Goal: Task Accomplishment & Management: Use online tool/utility

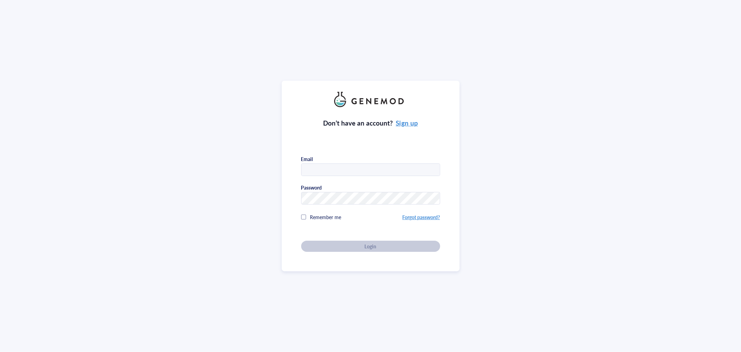
type input "JING"
drag, startPoint x: 374, startPoint y: 167, endPoint x: 356, endPoint y: 168, distance: 17.7
click at [374, 167] on input "JING" at bounding box center [371, 170] width 138 height 13
drag, startPoint x: 333, startPoint y: 168, endPoint x: 305, endPoint y: 164, distance: 28.0
click at [297, 169] on div "Don’t have an account? Sign up Email JING Password Remember me Forgot password?…" at bounding box center [371, 176] width 178 height 190
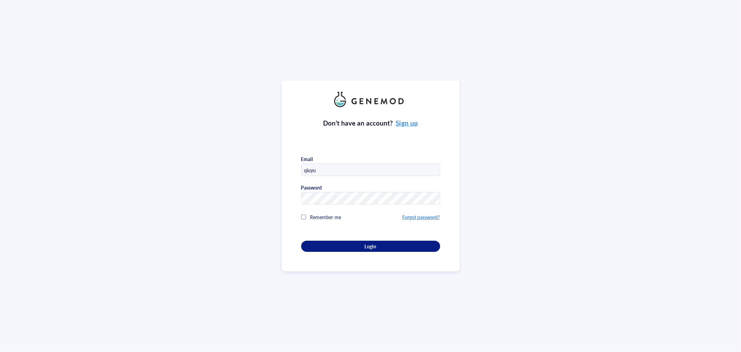
type input "[EMAIL_ADDRESS][DOMAIN_NAME]"
click at [366, 244] on span "Login" at bounding box center [371, 246] width 12 height 6
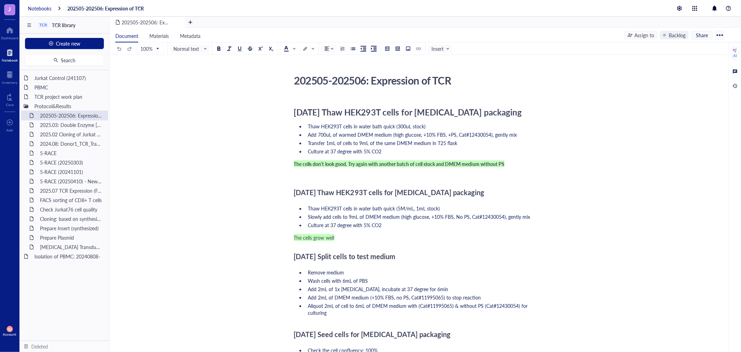
click at [38, 10] on div "Notebooks" at bounding box center [40, 8] width 24 height 6
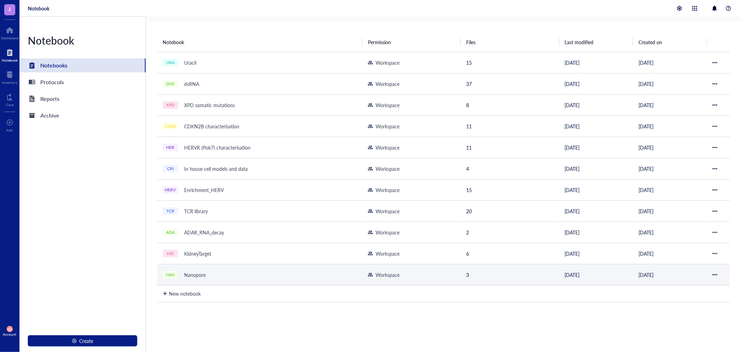
scroll to position [62, 0]
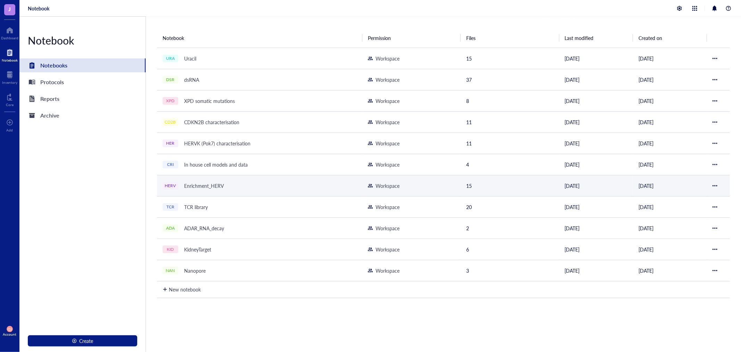
click at [212, 188] on div "Enrichment_HERV" at bounding box center [204, 186] width 46 height 10
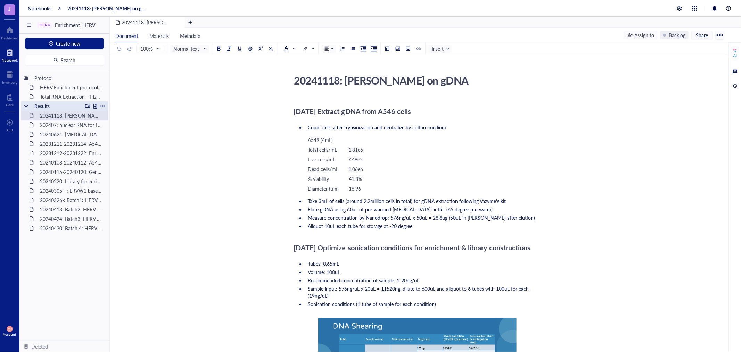
click at [93, 106] on div at bounding box center [95, 106] width 5 height 5
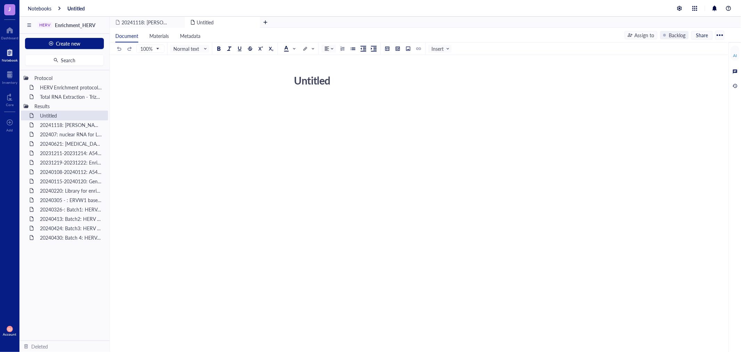
drag, startPoint x: 334, startPoint y: 81, endPoint x: 286, endPoint y: 81, distance: 48.7
type textarea "202509_dsRNA_directRNA-seq"
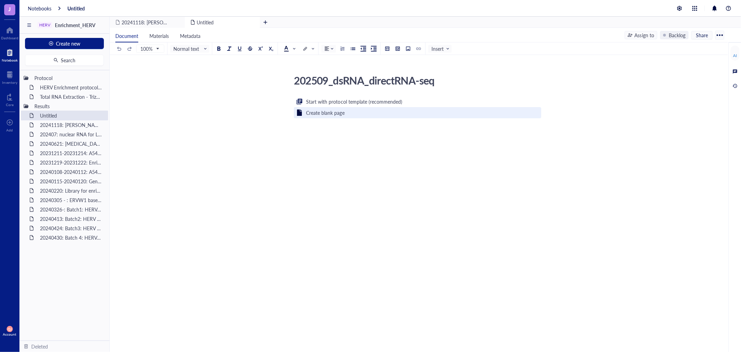
click at [319, 114] on div "Create blank page" at bounding box center [326, 113] width 38 height 8
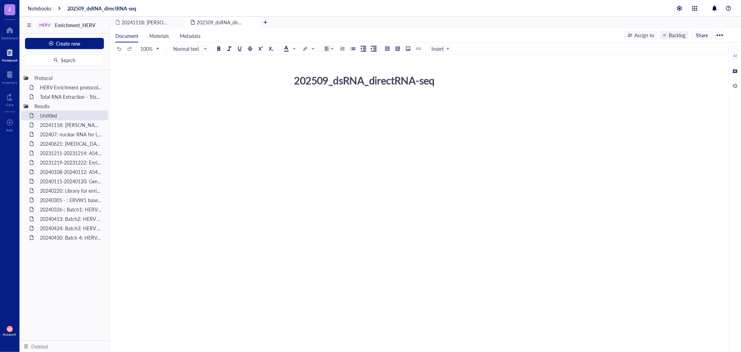
click at [304, 117] on div "﻿" at bounding box center [417, 164] width 247 height 135
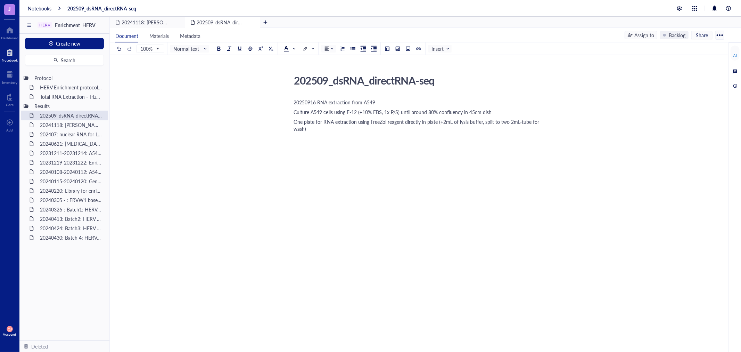
click at [437, 123] on span "One plate for RNA extraction using FreeZol reagent directly in plate (+2mL of l…" at bounding box center [417, 125] width 247 height 14
click at [322, 131] on div "One plate for RNA extraction using FreeZol reagent directly in plate: +2mL of l…" at bounding box center [417, 125] width 247 height 14
click at [439, 121] on span "One plate for RNA extraction using FreeZol reagent directly in plate: +2mL of l…" at bounding box center [417, 125] width 247 height 14
click at [334, 127] on div "One plate for RNA extraction using FreeZol reagent directly in plate: +2mL of l…" at bounding box center [417, 125] width 247 height 14
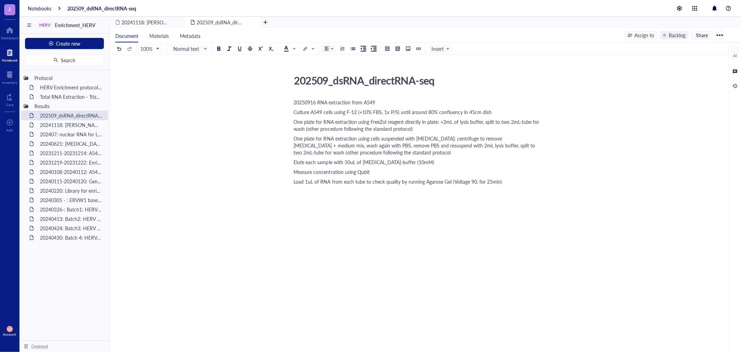
click at [377, 171] on div "Measure concentration using Qubit" at bounding box center [417, 171] width 247 height 7
click at [331, 183] on div "﻿ Type ‘/’ for commands" at bounding box center [417, 181] width 247 height 7
click at [407, 47] on div at bounding box center [408, 48] width 5 height 5
click at [314, 183] on div "Upload a file" at bounding box center [321, 183] width 27 height 8
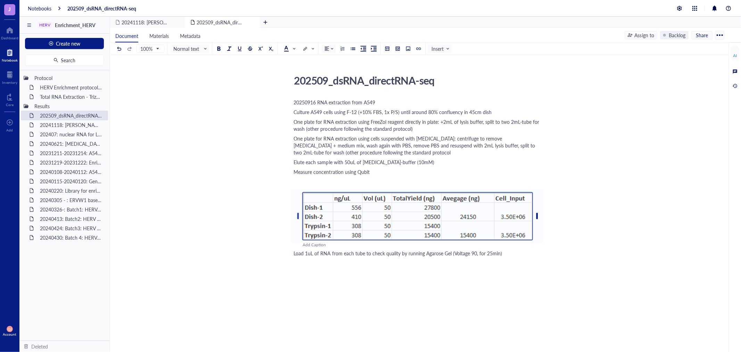
click at [318, 186] on div "20250916 RNA extraction from A549 Culture A549 cells using F-12 (+10% FBS, 1x P…" at bounding box center [417, 244] width 247 height 295
click at [318, 181] on div "﻿" at bounding box center [417, 181] width 247 height 7
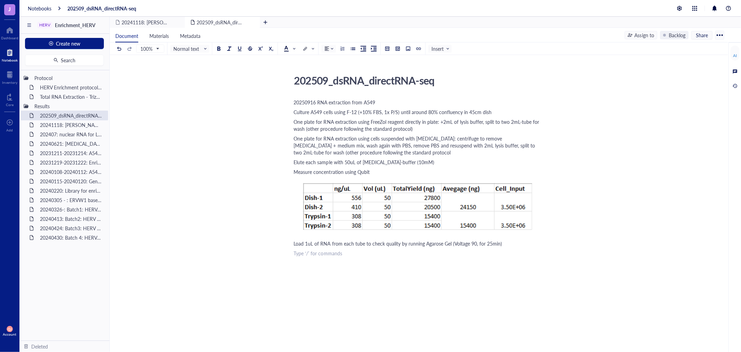
click at [342, 263] on div "20250916 RNA extraction from A549 Culture A549 cells using F-12 (+10% FBS, 1x P…" at bounding box center [417, 240] width 247 height 286
click at [408, 49] on div at bounding box center [408, 48] width 5 height 5
click at [331, 251] on div "Upload a file" at bounding box center [321, 254] width 27 height 8
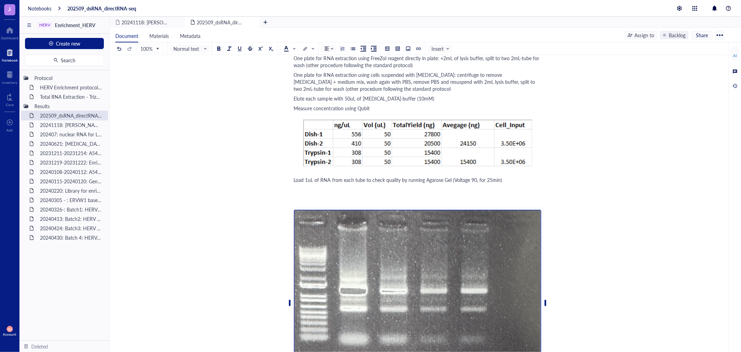
scroll to position [77, 0]
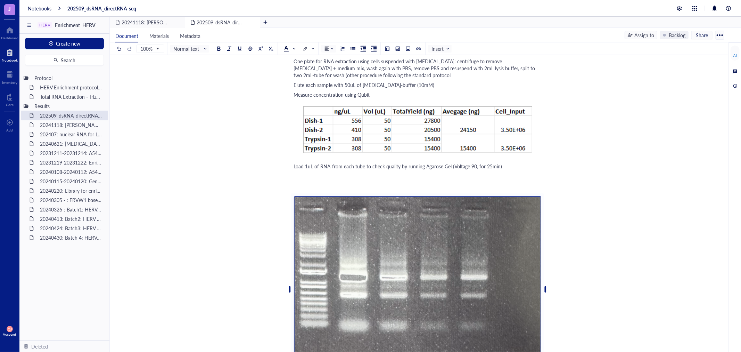
click at [321, 187] on div "﻿" at bounding box center [417, 185] width 247 height 7
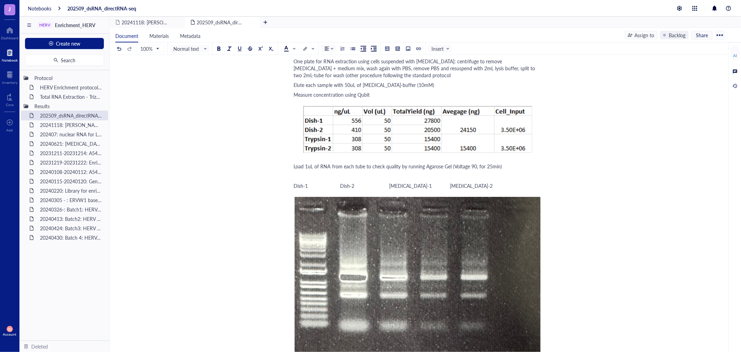
click at [336, 186] on span "Dish-1 Dish-2 [MEDICAL_DATA]-1 [MEDICAL_DATA]-2" at bounding box center [393, 185] width 199 height 7
click at [388, 185] on span "Dish-1 Dish-2 [MEDICAL_DATA]-1 [MEDICAL_DATA]-2" at bounding box center [393, 185] width 199 height 7
click at [430, 184] on span "Dish-1 Dish-2 [MEDICAL_DATA]-1 [MEDICAL_DATA]-2" at bounding box center [391, 185] width 195 height 7
click at [463, 183] on span "Dish-1 Dish-2 [MEDICAL_DATA]-1 [MEDICAL_DATA]-2" at bounding box center [389, 185] width 191 height 7
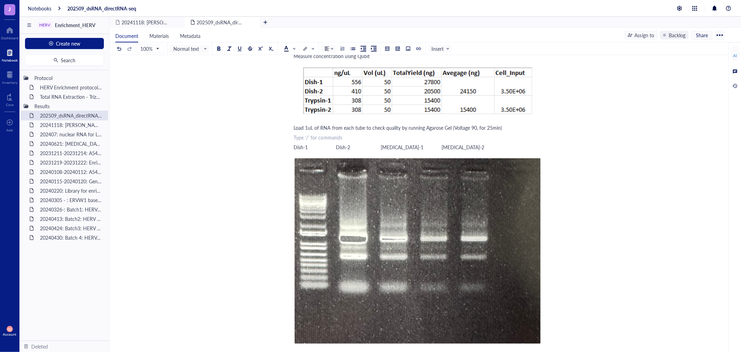
click at [328, 136] on div "﻿ Type ‘/’ for commands" at bounding box center [417, 137] width 247 height 7
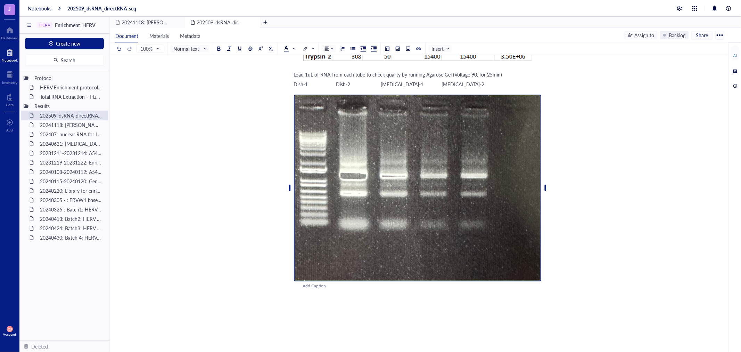
scroll to position [228, 0]
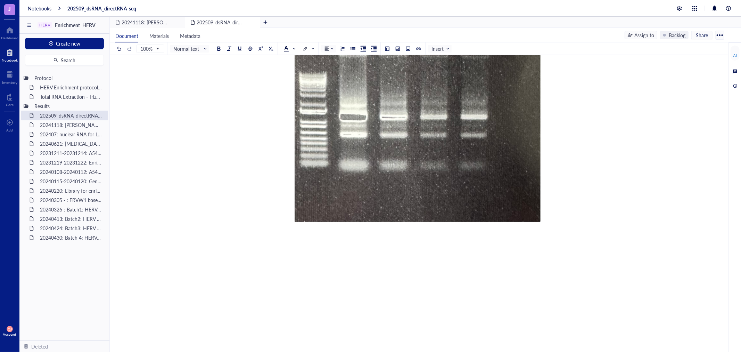
click at [360, 234] on div "﻿" at bounding box center [417, 235] width 247 height 7
click at [480, 243] on div "Put Dish-1 & Dish-2 sample together and split into 4 tubes: 12ug & 24uL for each" at bounding box center [417, 245] width 247 height 7
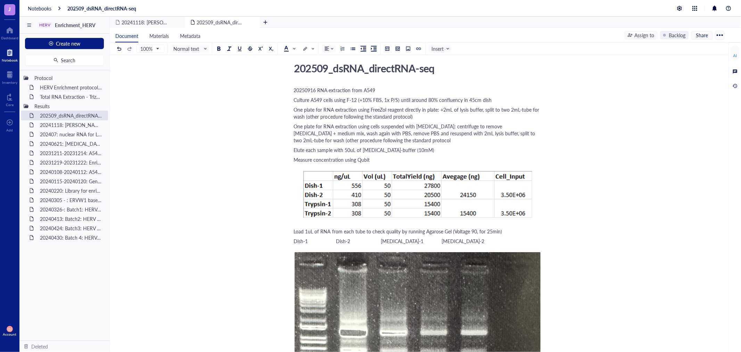
scroll to position [0, 0]
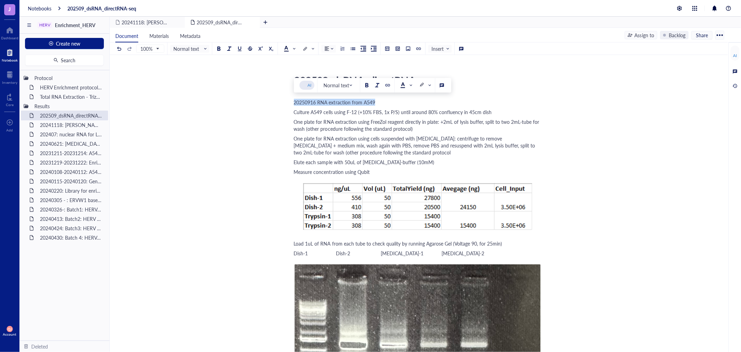
drag, startPoint x: 294, startPoint y: 102, endPoint x: 382, endPoint y: 102, distance: 88.6
click at [382, 102] on div "20250916 RNA extraction from A549" at bounding box center [417, 102] width 247 height 7
click at [196, 46] on span "Normal text" at bounding box center [190, 49] width 34 height 6
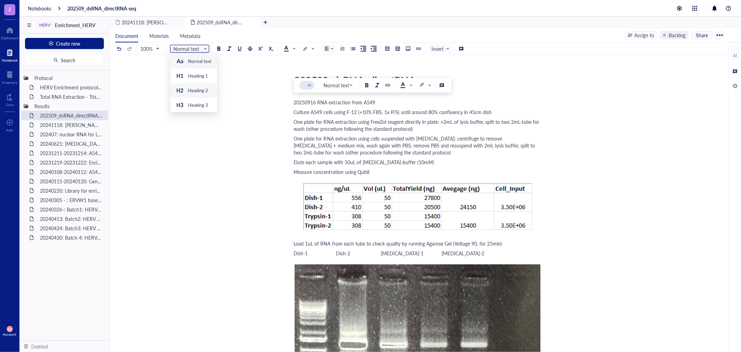
click at [202, 89] on div "Heading 2" at bounding box center [198, 90] width 20 height 6
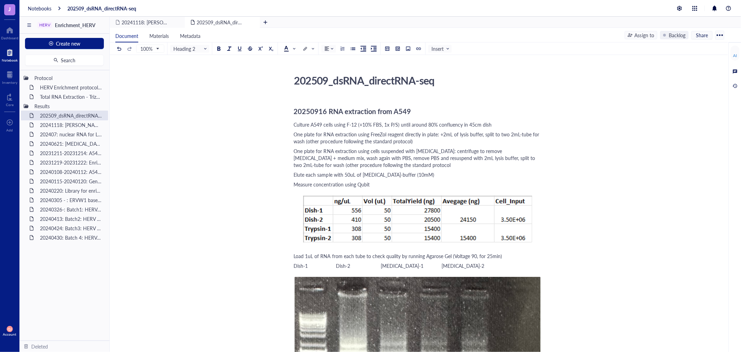
click at [296, 123] on span "Culture A549 cells using F-12 (+10% FBS, 1x P/S) until around 80% confluency in…" at bounding box center [393, 124] width 198 height 7
click at [294, 123] on span "Culture A549 cells using F-12 (+10% FBS, 1x P/S) until around 80% confluency in…" at bounding box center [393, 124] width 198 height 7
click at [355, 50] on div at bounding box center [353, 48] width 5 height 5
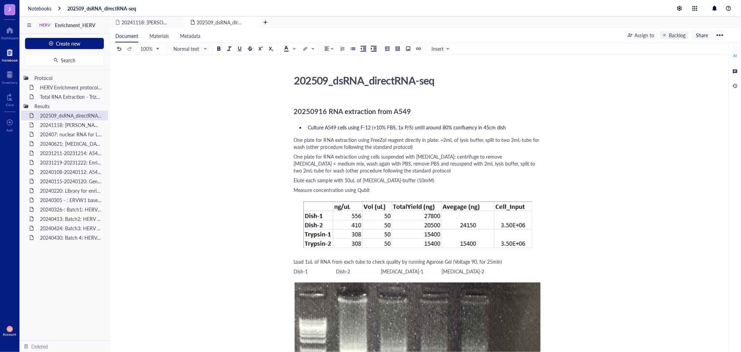
click at [294, 140] on span "One plate for RNA extraction using FreeZol reagent directly in plate: +2mL of l…" at bounding box center [417, 143] width 247 height 14
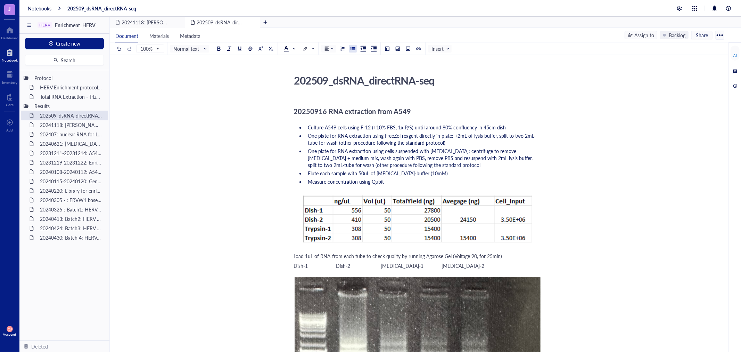
click at [294, 255] on span "Load 1uL of RNA from each tube to check quality by running Agarose Gel (Voltage…" at bounding box center [398, 255] width 209 height 7
click at [357, 50] on button at bounding box center [353, 49] width 8 height 8
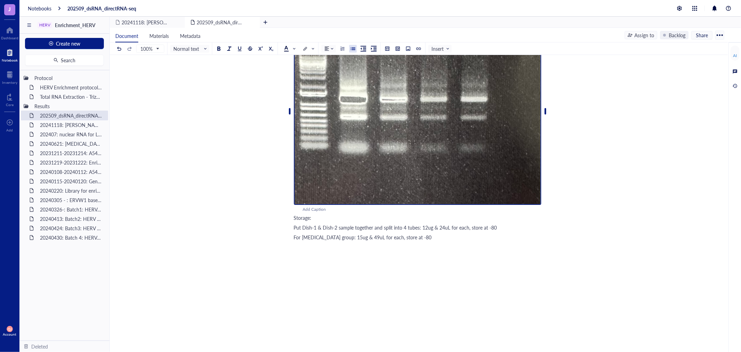
scroll to position [265, 0]
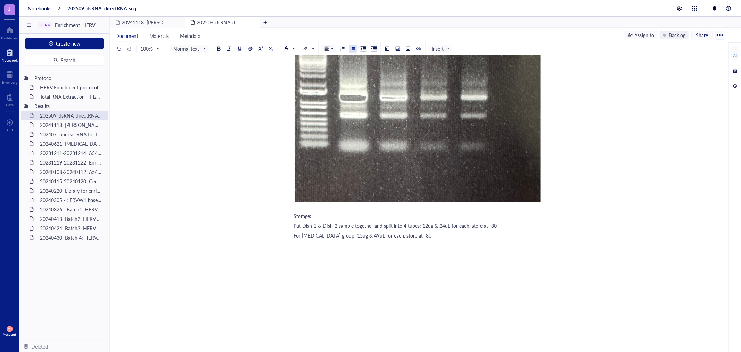
click at [294, 215] on span "Storage:" at bounding box center [303, 215] width 18 height 7
click at [355, 50] on div at bounding box center [353, 48] width 5 height 5
click at [294, 229] on span "Put Dish-1 & Dish-2 sample together and split into 4 tubes: 12ug & 24uL for eac…" at bounding box center [395, 231] width 203 height 7
click at [295, 238] on span "For [MEDICAL_DATA] group: 15ug & 49uL for each, store at -80" at bounding box center [363, 239] width 138 height 7
click at [339, 242] on div "20250916 RNA extraction from A549 Culture A549 cells using F-12 (+10% FBS, 1x P…" at bounding box center [417, 105] width 247 height 546
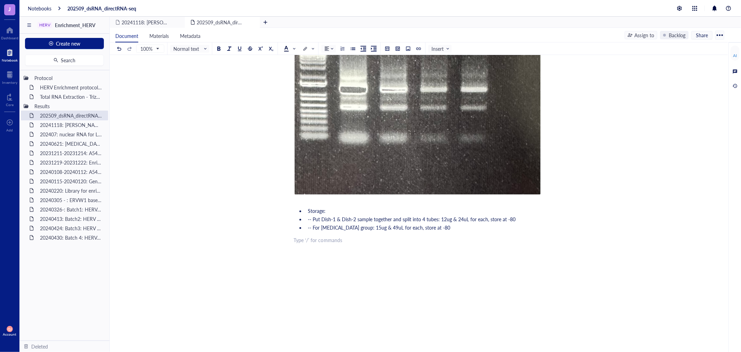
scroll to position [278, 0]
